Goal: Task Accomplishment & Management: Manage account settings

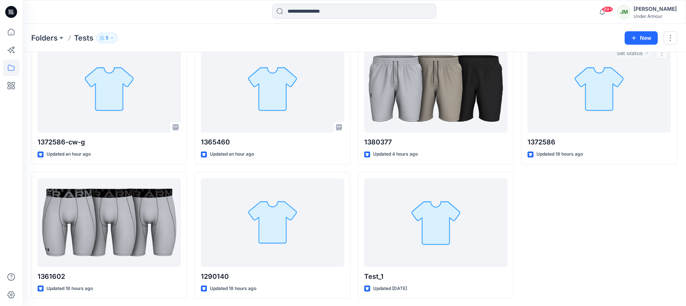
scroll to position [47, 0]
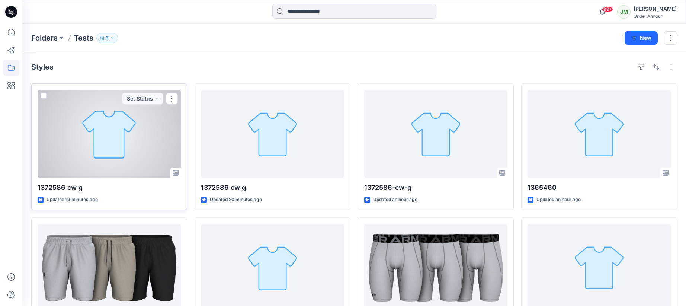
click at [134, 139] on div at bounding box center [109, 134] width 143 height 88
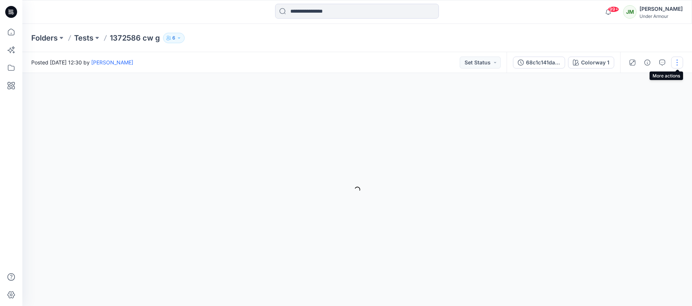
click at [676, 62] on button "button" at bounding box center [677, 63] width 12 height 12
drag, startPoint x: 676, startPoint y: 62, endPoint x: 654, endPoint y: 61, distance: 22.3
click at [676, 62] on button "button" at bounding box center [677, 63] width 12 height 12
click at [592, 65] on div "Colorway 1" at bounding box center [595, 62] width 28 height 8
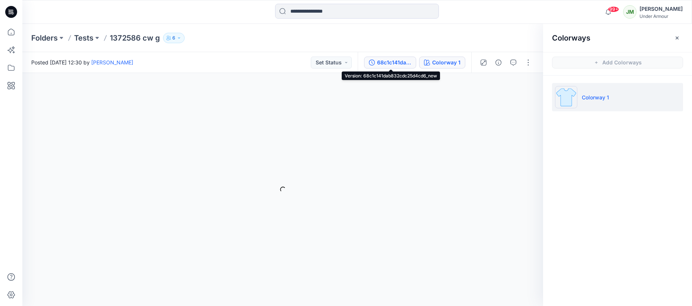
click at [391, 65] on div "68c1c141dab832cdc25d4cd6_new" at bounding box center [394, 62] width 34 height 8
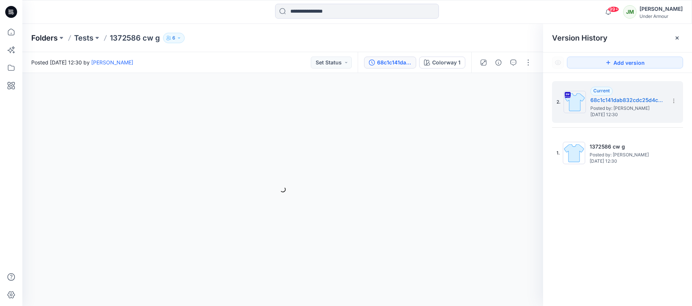
click at [44, 39] on p "Folders" at bounding box center [44, 38] width 26 height 10
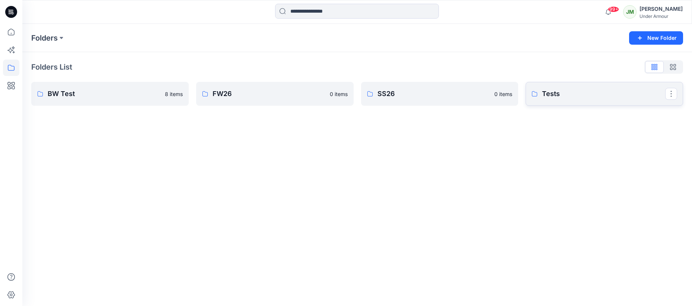
click at [610, 94] on p "Tests" at bounding box center [603, 94] width 123 height 10
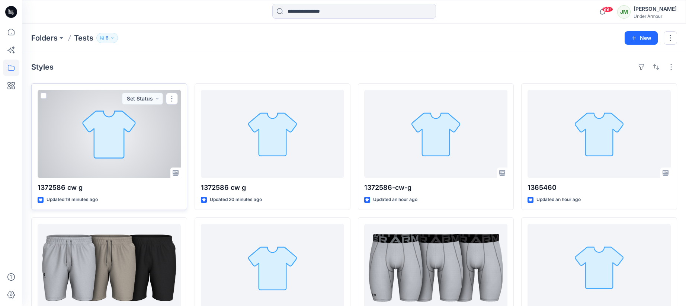
click at [44, 96] on span at bounding box center [44, 96] width 6 height 6
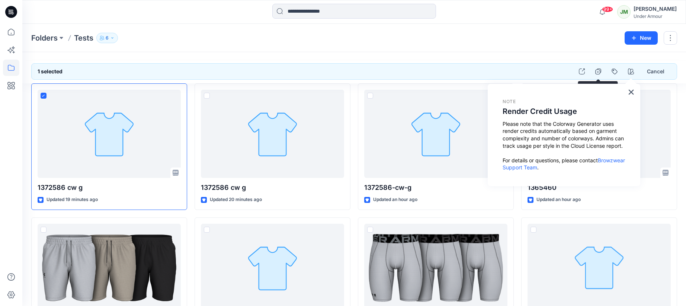
click at [592, 52] on div "1 selected Cancel 1372586 cw g Updated 19 minutes ago 1380377 Updated 4 hours a…" at bounding box center [354, 269] width 664 height 435
click at [632, 93] on button "×" at bounding box center [631, 92] width 7 height 12
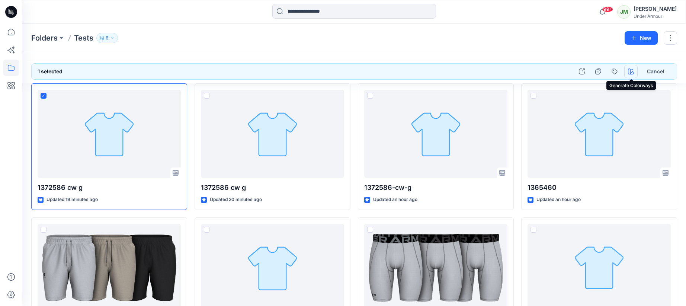
click at [630, 71] on icon "button" at bounding box center [631, 71] width 6 height 6
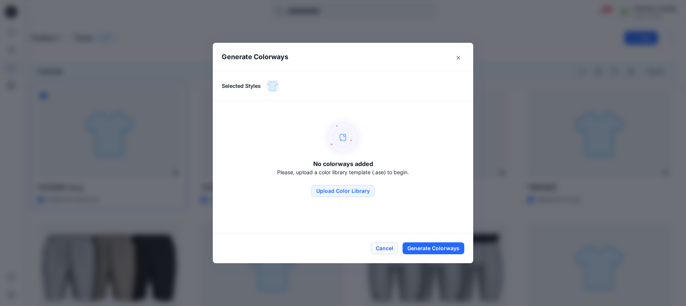
click at [388, 247] on button "Cancel" at bounding box center [384, 248] width 27 height 12
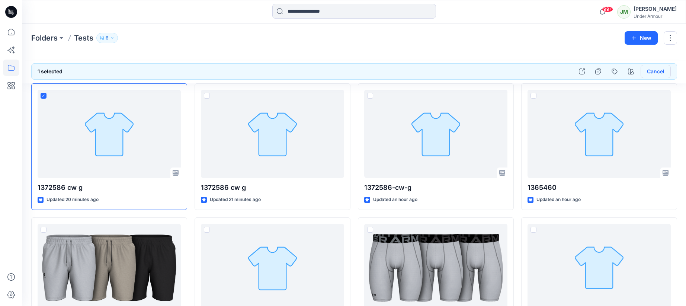
click at [655, 68] on button "Cancel" at bounding box center [656, 71] width 30 height 13
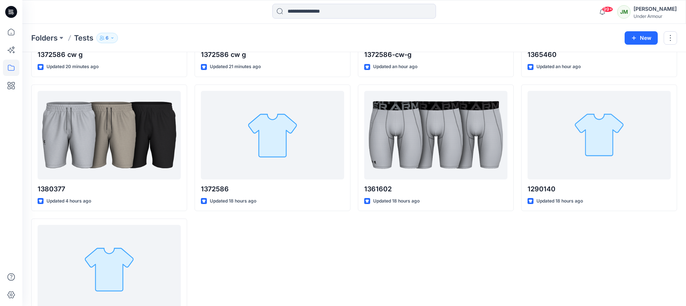
scroll to position [128, 0]
